Goal: Information Seeking & Learning: Learn about a topic

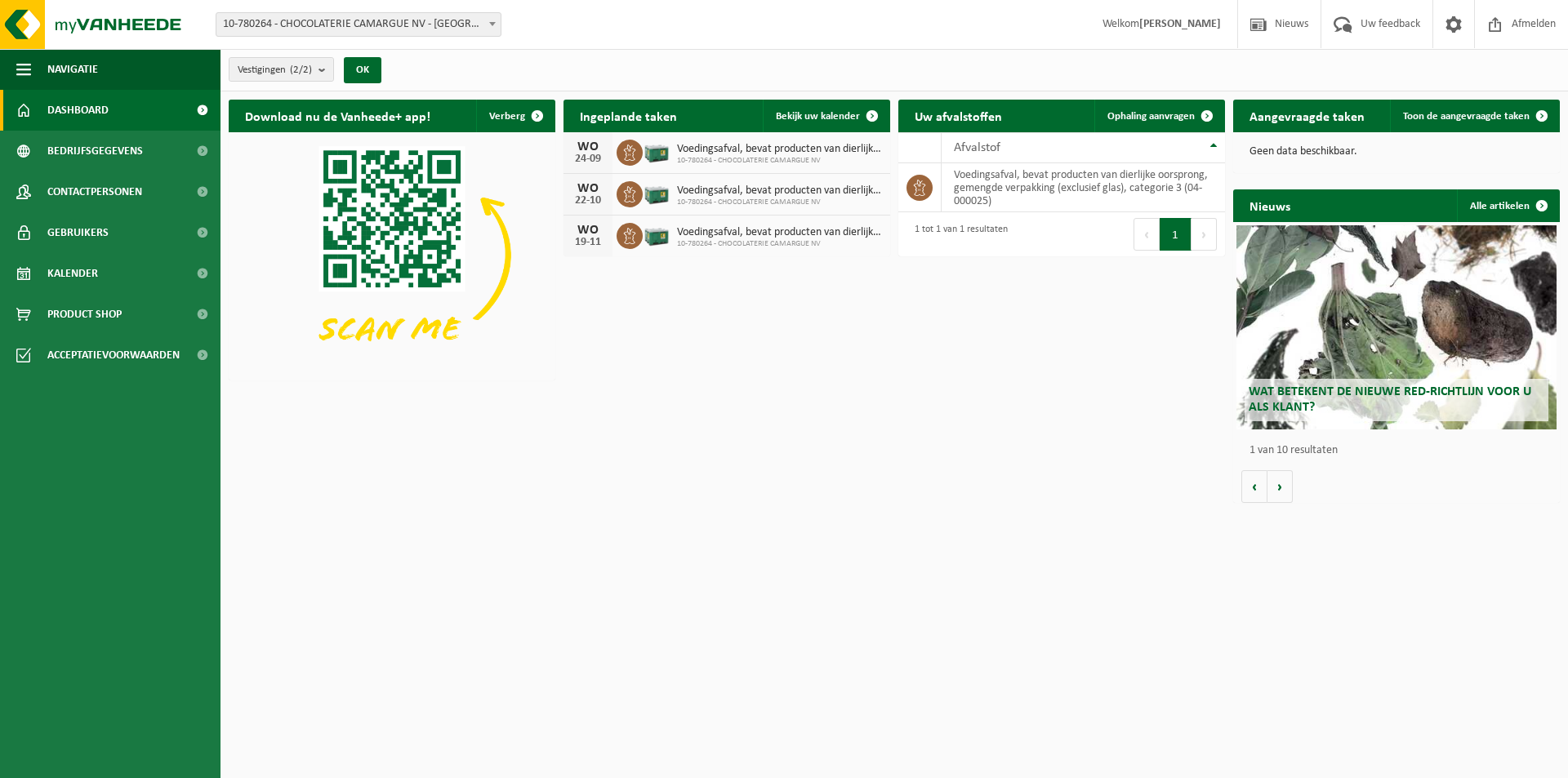
drag, startPoint x: 576, startPoint y: 160, endPoint x: 601, endPoint y: 160, distance: 25.0
click at [601, 160] on div "24-09" at bounding box center [587, 160] width 33 height 11
click at [647, 346] on div "Download nu de Vanheede+ app! Verberg Ingeplande taken Bekijk uw kalender [DATE…" at bounding box center [893, 300] width 1339 height 420
click at [1002, 558] on html "Vestiging: 10-780264 - CHOCOLATERIE CAMARGUE NV - LOKEREN 10-806018 - CHOCOLATE…" at bounding box center [784, 389] width 1568 height 778
click at [560, 570] on html "Vestiging: 10-780264 - CHOCOLATERIE CAMARGUE NV - LOKEREN 10-806018 - CHOCOLATE…" at bounding box center [784, 389] width 1568 height 778
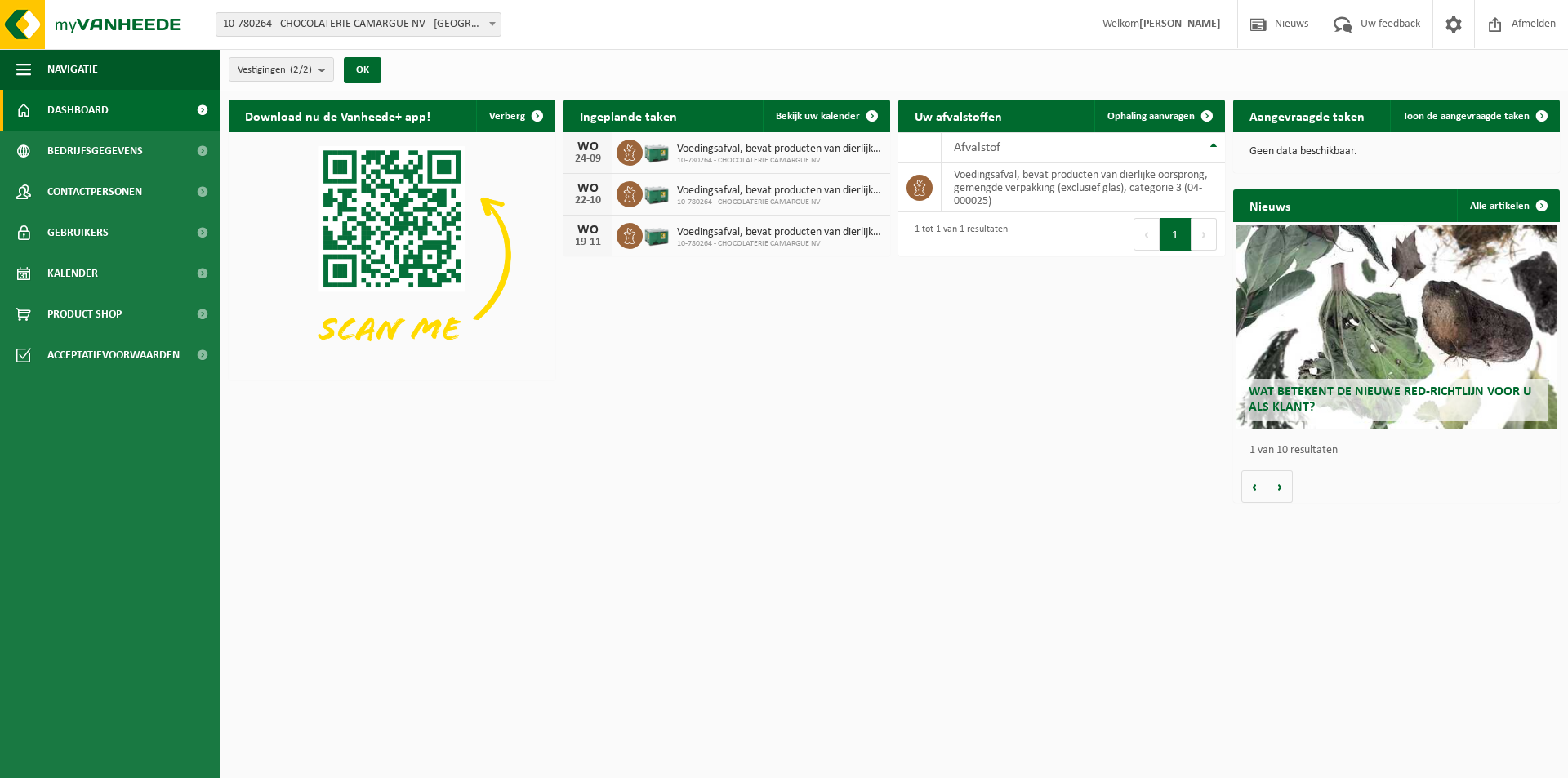
click at [1362, 319] on div "Wat betekent de nieuwe RED-richtlijn voor u als klant?" at bounding box center [1396, 328] width 320 height 205
